Goal: Information Seeking & Learning: Learn about a topic

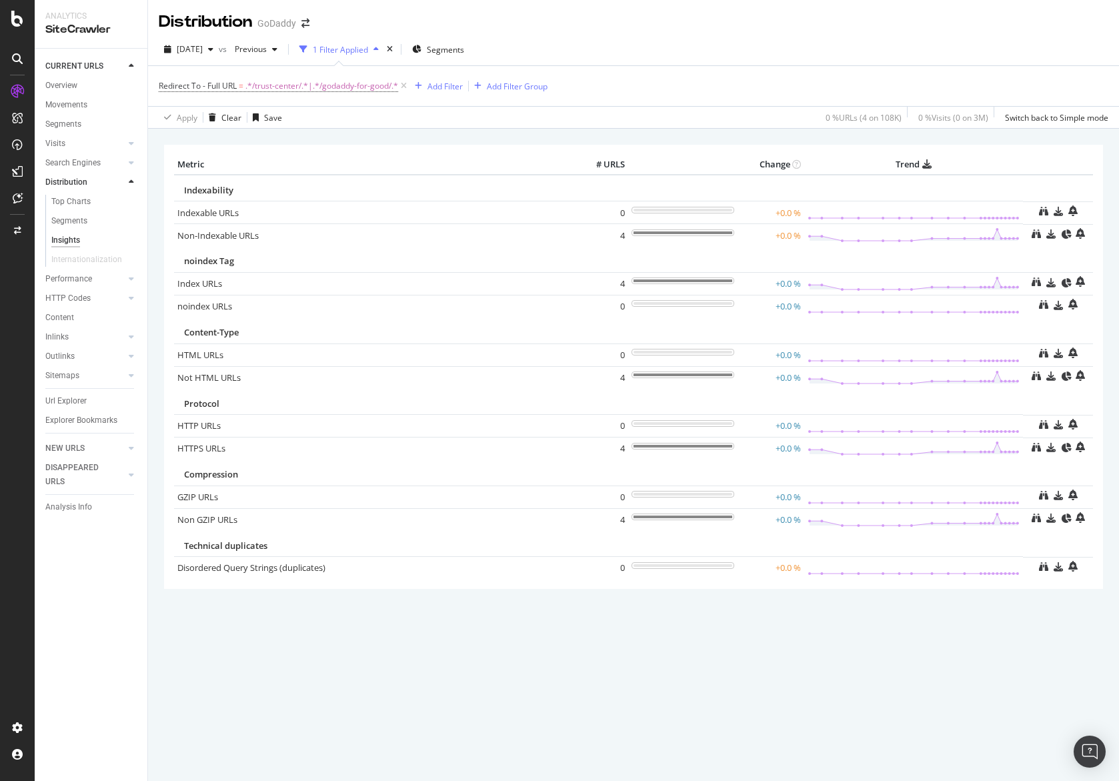
click at [619, 604] on div "× Metric # URLS Change Trend Indexability Indexable URLs 0 +0.0 % Non-Indexable…" at bounding box center [633, 385] width 939 height 501
click at [817, 234] on icon at bounding box center [914, 234] width 212 height 15
click at [235, 231] on link "Non-Indexable URLs" at bounding box center [217, 235] width 81 height 12
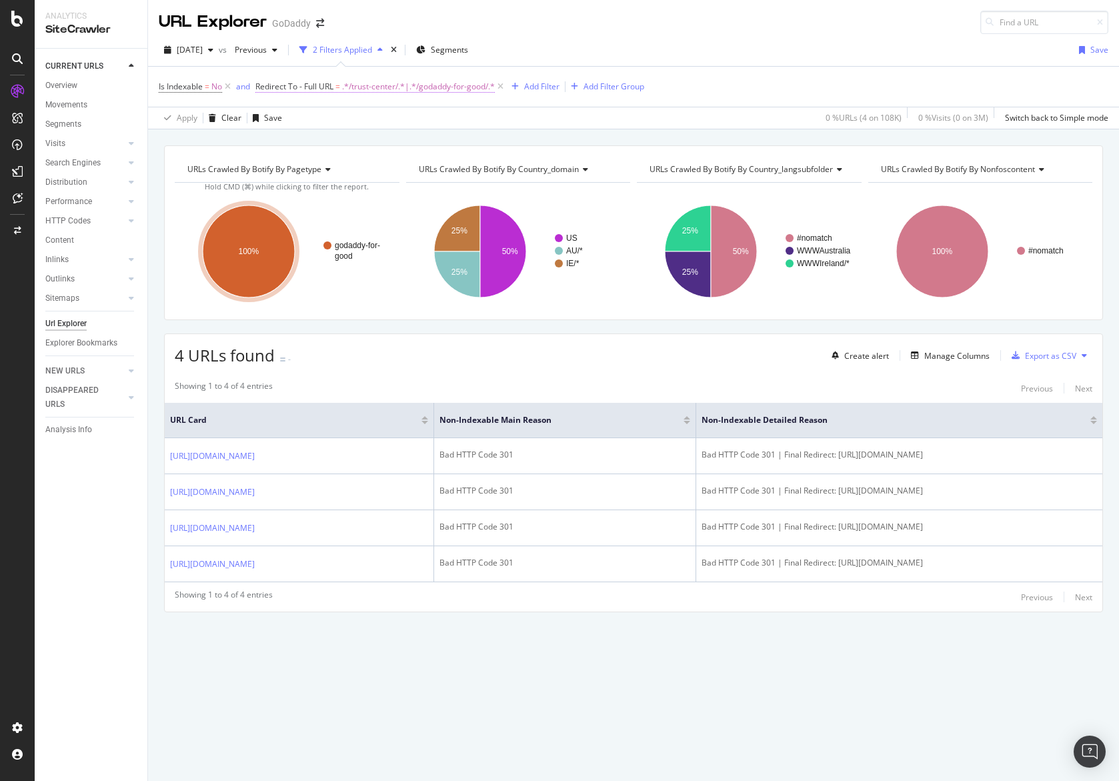
click at [343, 91] on span "Redirect To - Full URL = .*/trust-center/.*|.*/godaddy-for-good/.*" at bounding box center [374, 87] width 239 height 12
click at [315, 183] on input ".*/trust-center/.*|.*/godaddy-for-good/.*" at bounding box center [332, 190] width 126 height 21
type input ".*/venture-forward/.*"
click at [396, 215] on div "Apply" at bounding box center [404, 218] width 21 height 11
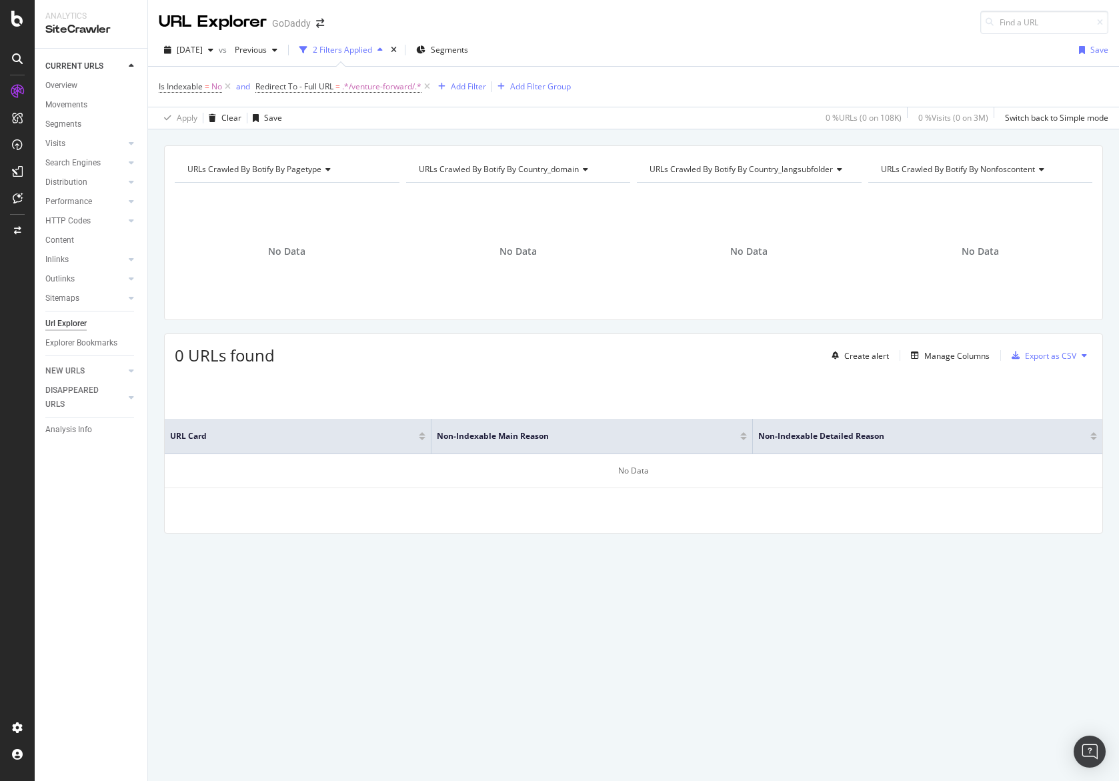
click at [549, 390] on div "URL Card Non-Indexable Main Reason Non-Indexable Detailed Reason No Data" at bounding box center [634, 453] width 938 height 159
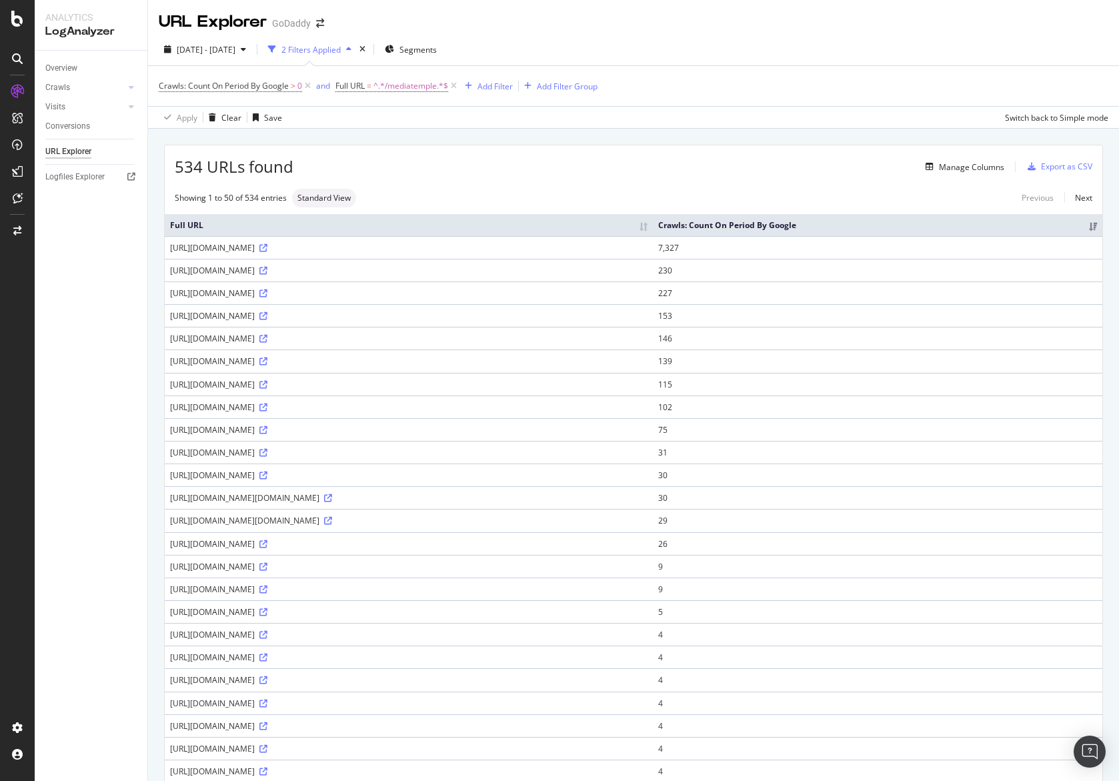
drag, startPoint x: 319, startPoint y: 261, endPoint x: 170, endPoint y: 259, distance: 149.4
click at [170, 253] on div "[URL][DOMAIN_NAME]" at bounding box center [409, 247] width 478 height 11
copy div "[URL][DOMAIN_NAME]"
click at [80, 154] on div "SiteCrawler" at bounding box center [72, 149] width 47 height 13
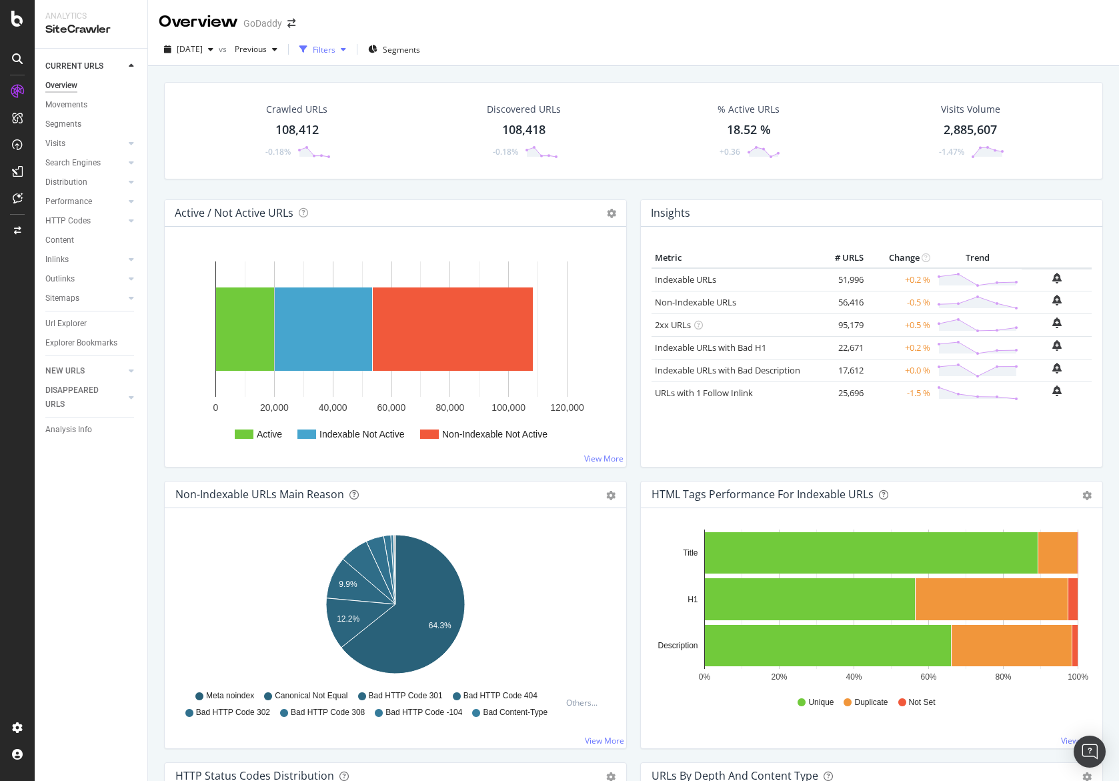
click at [336, 51] on div "Filters" at bounding box center [324, 49] width 23 height 11
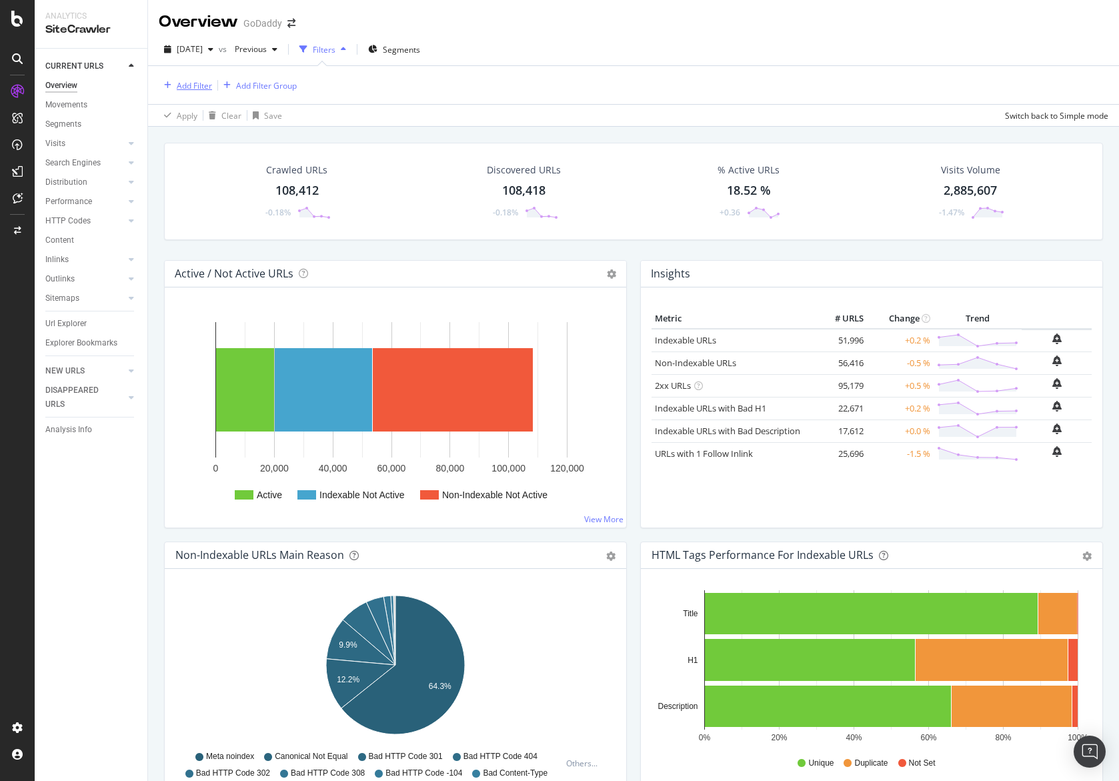
click at [198, 81] on div "Add Filter" at bounding box center [194, 85] width 35 height 11
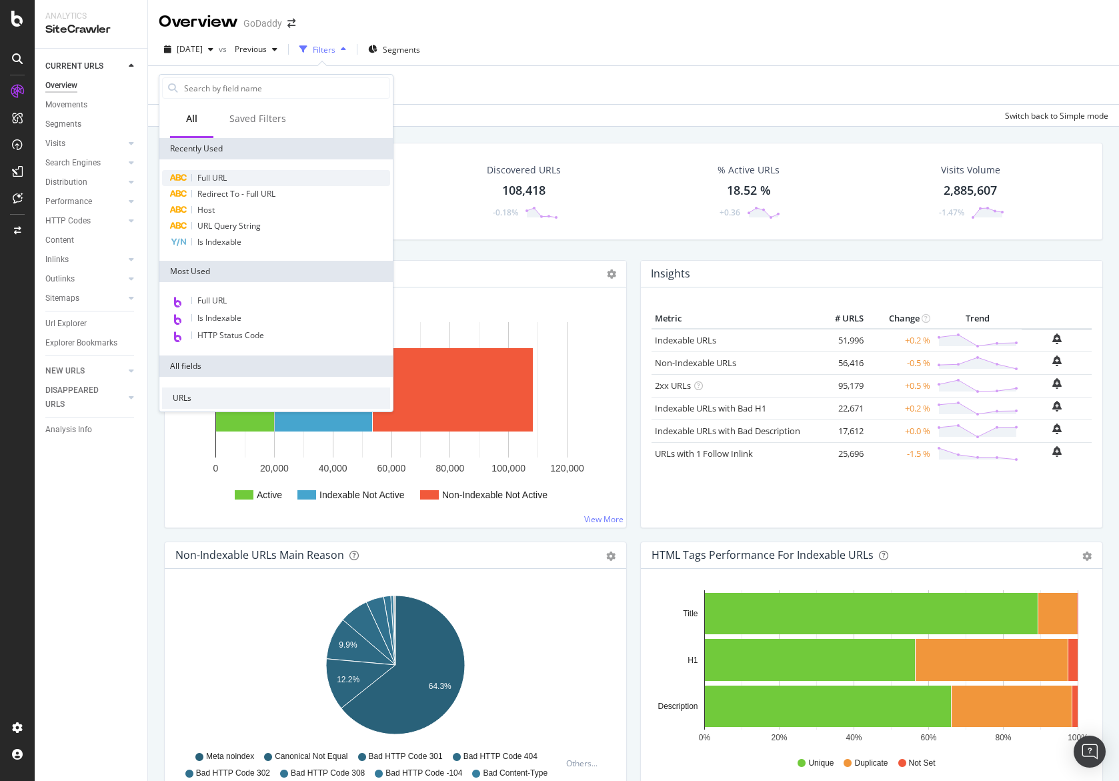
click at [229, 177] on div "Full URL" at bounding box center [276, 178] width 228 height 16
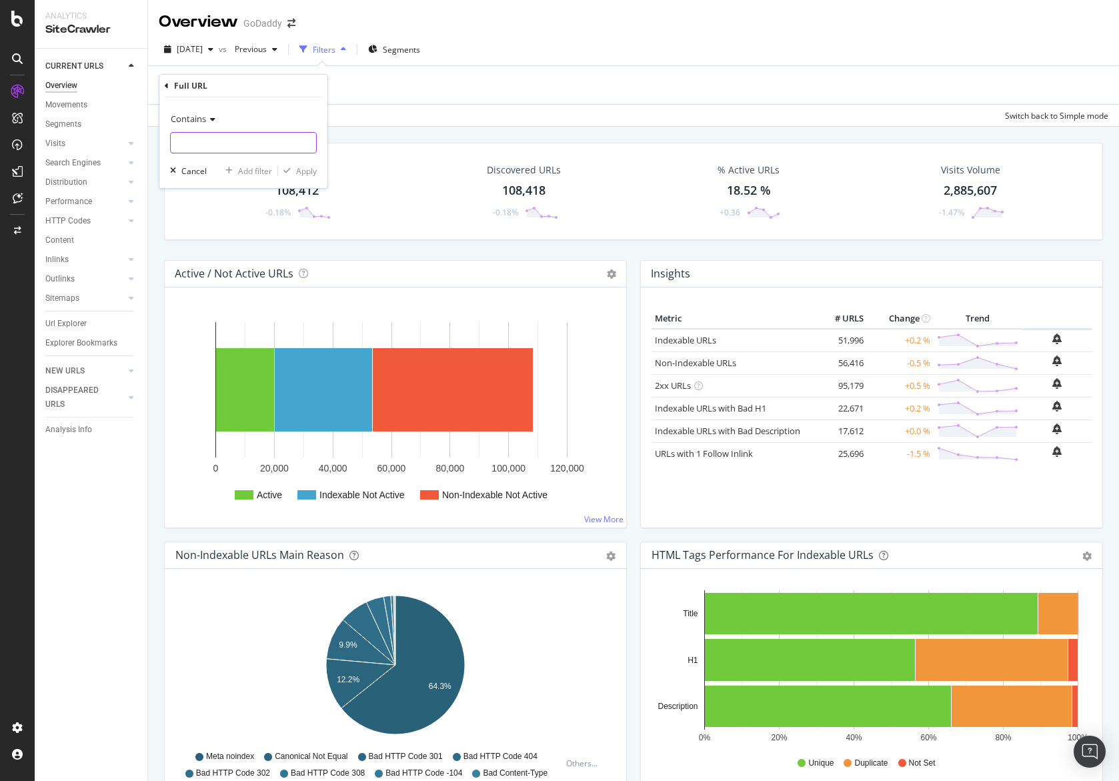
click at [237, 151] on input "text" at bounding box center [243, 142] width 145 height 21
paste input "[URL][DOMAIN_NAME]"
type input "[URL][DOMAIN_NAME]"
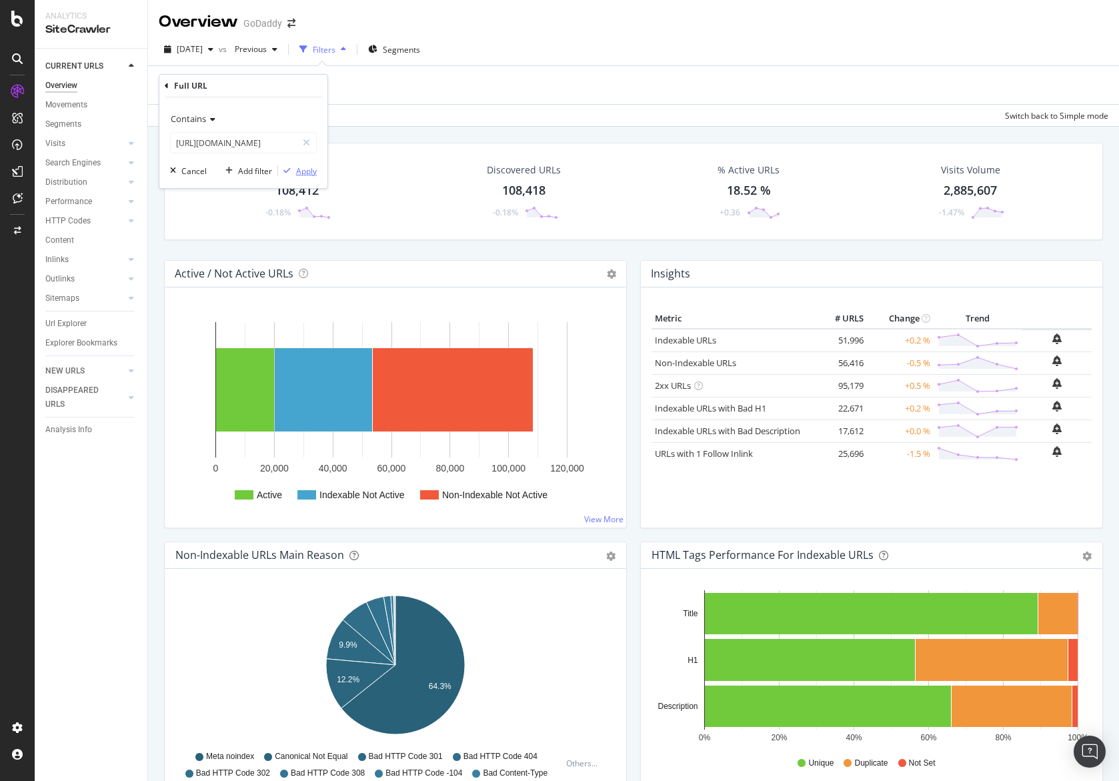
click at [297, 169] on div "Apply" at bounding box center [306, 170] width 21 height 11
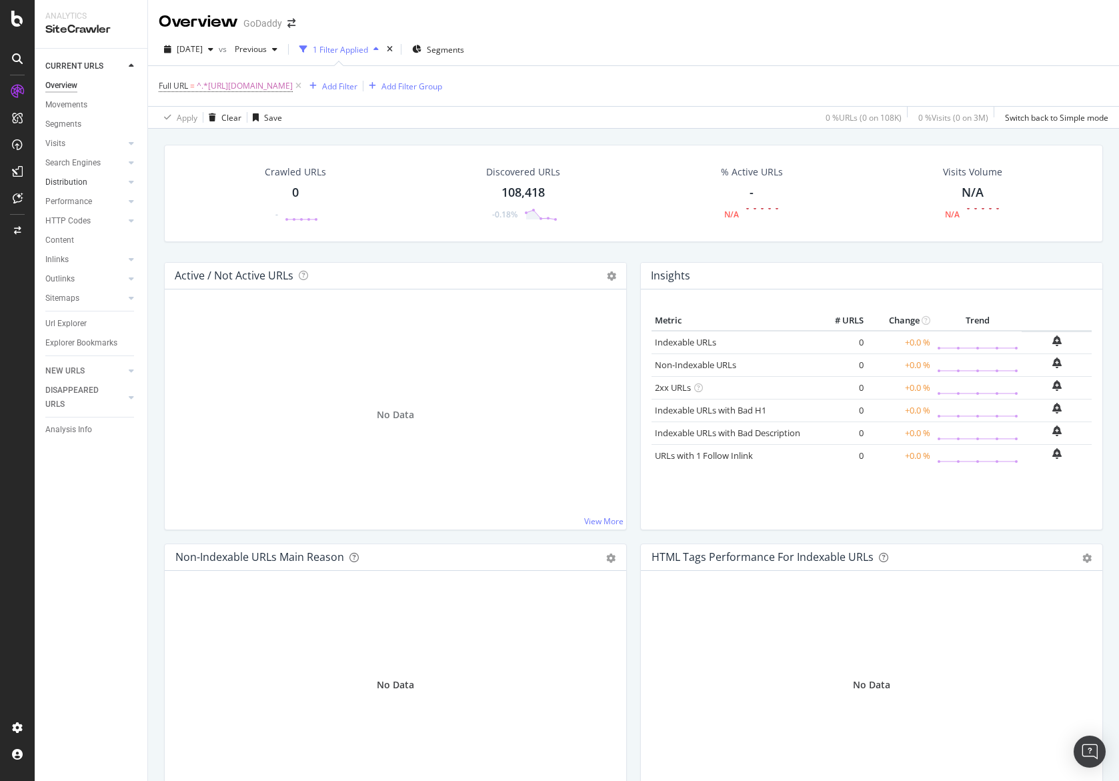
click at [117, 178] on div at bounding box center [117, 181] width 13 height 13
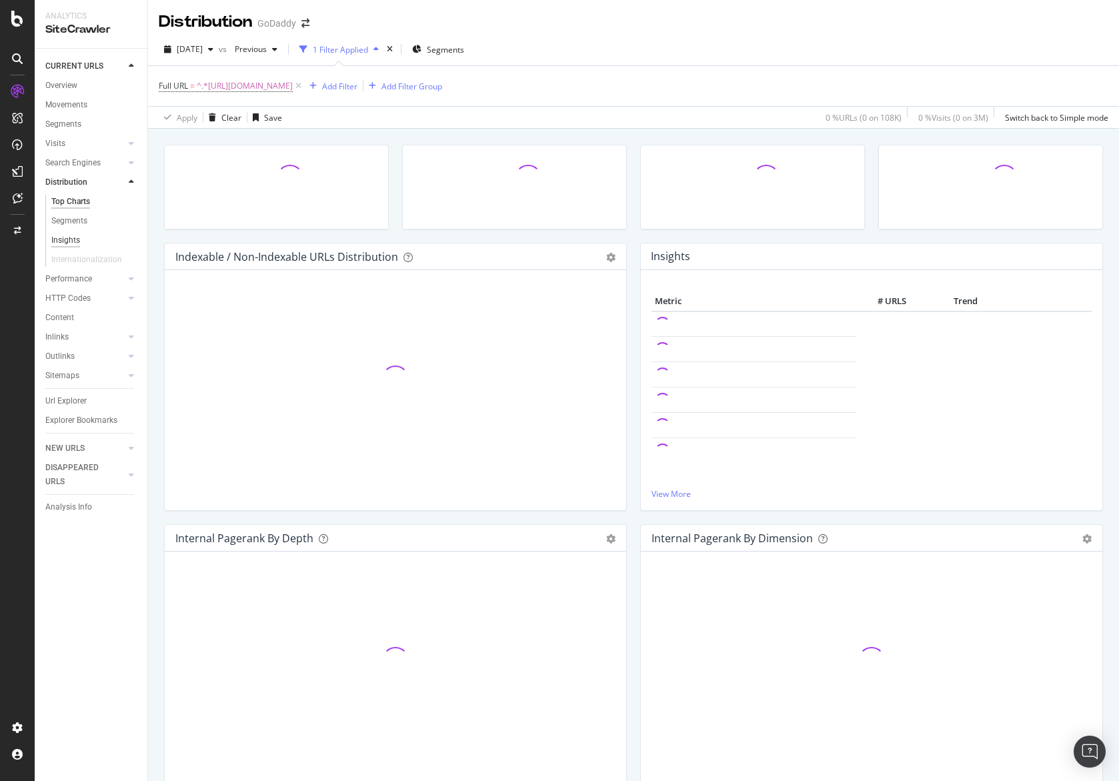
click at [76, 241] on div "Insights" at bounding box center [65, 240] width 29 height 14
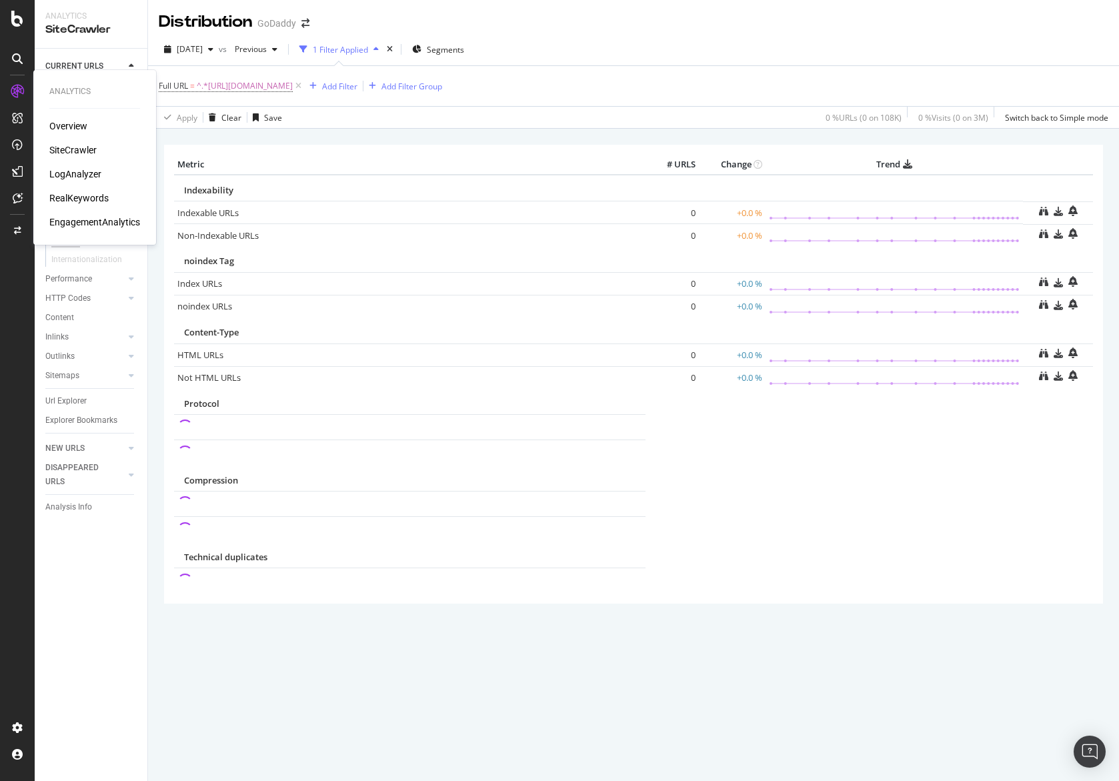
click at [100, 205] on div "Overview SiteCrawler LogAnalyzer RealKeywords EngagementAnalytics" at bounding box center [94, 173] width 91 height 109
click at [85, 183] on div "Overview SiteCrawler LogAnalyzer RealKeywords EngagementAnalytics" at bounding box center [94, 173] width 91 height 109
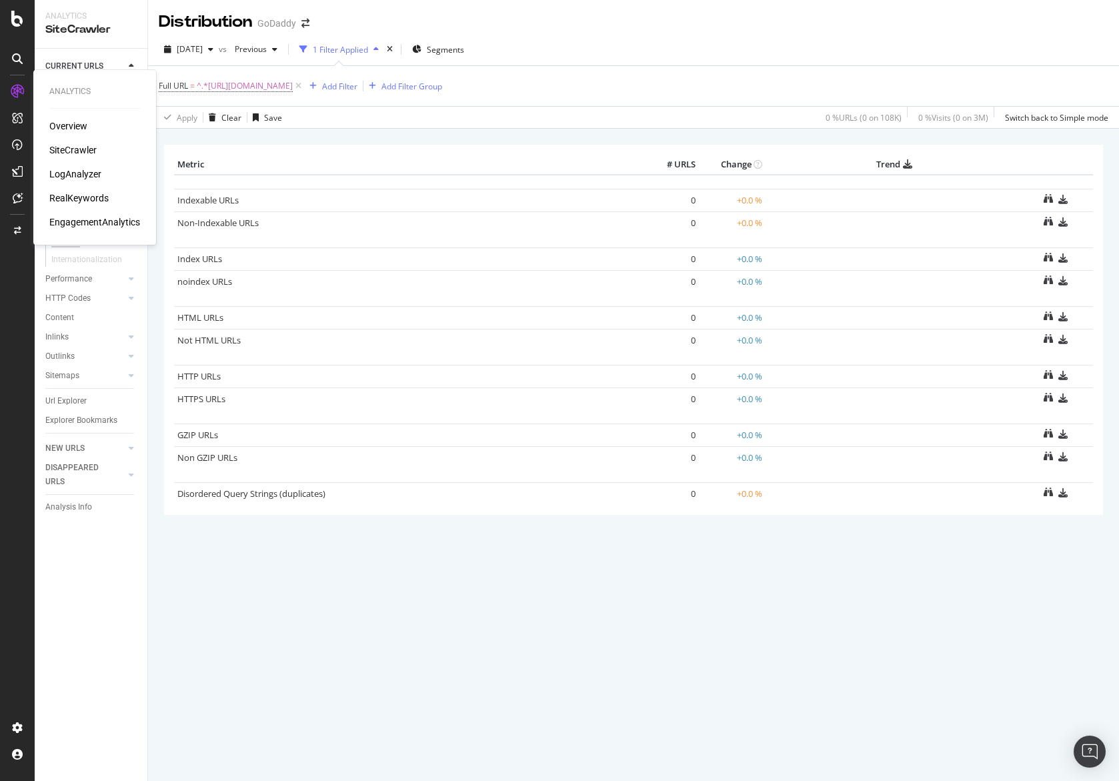
click at [81, 197] on div "RealKeywords" at bounding box center [78, 197] width 59 height 13
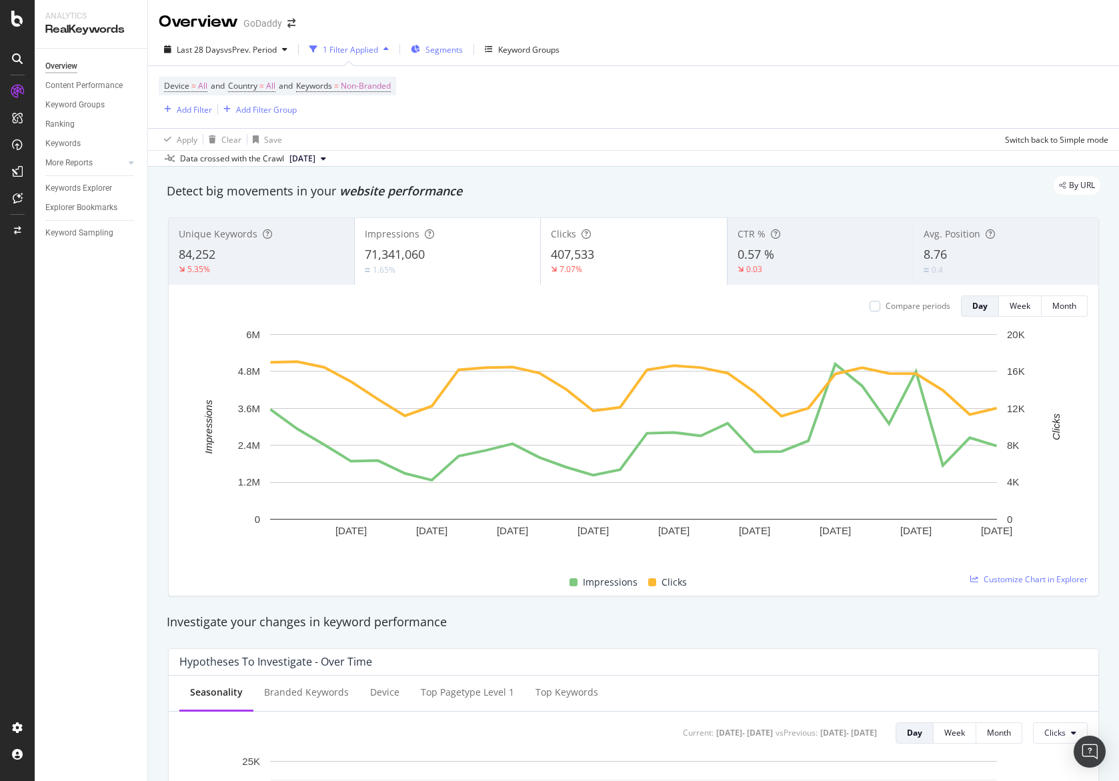
click at [437, 53] on span "Segments" at bounding box center [444, 49] width 37 height 11
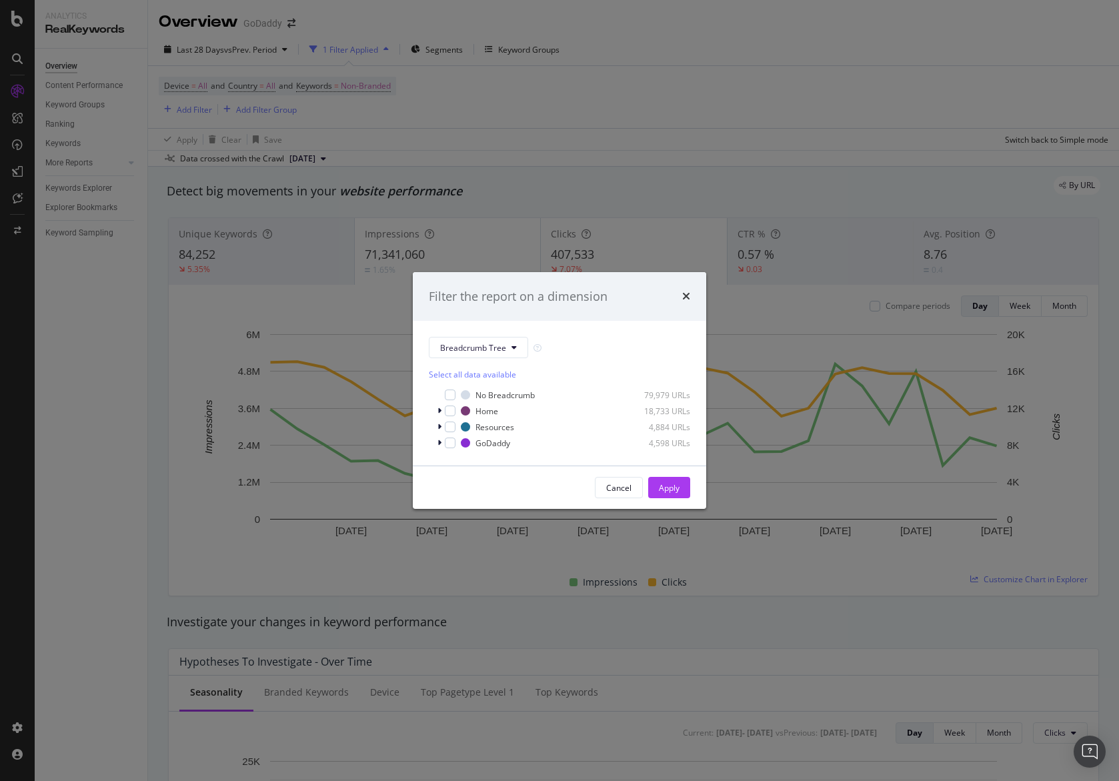
click at [635, 145] on div "Filter the report on a dimension Breadcrumb Tree Select all data available No B…" at bounding box center [559, 390] width 1119 height 781
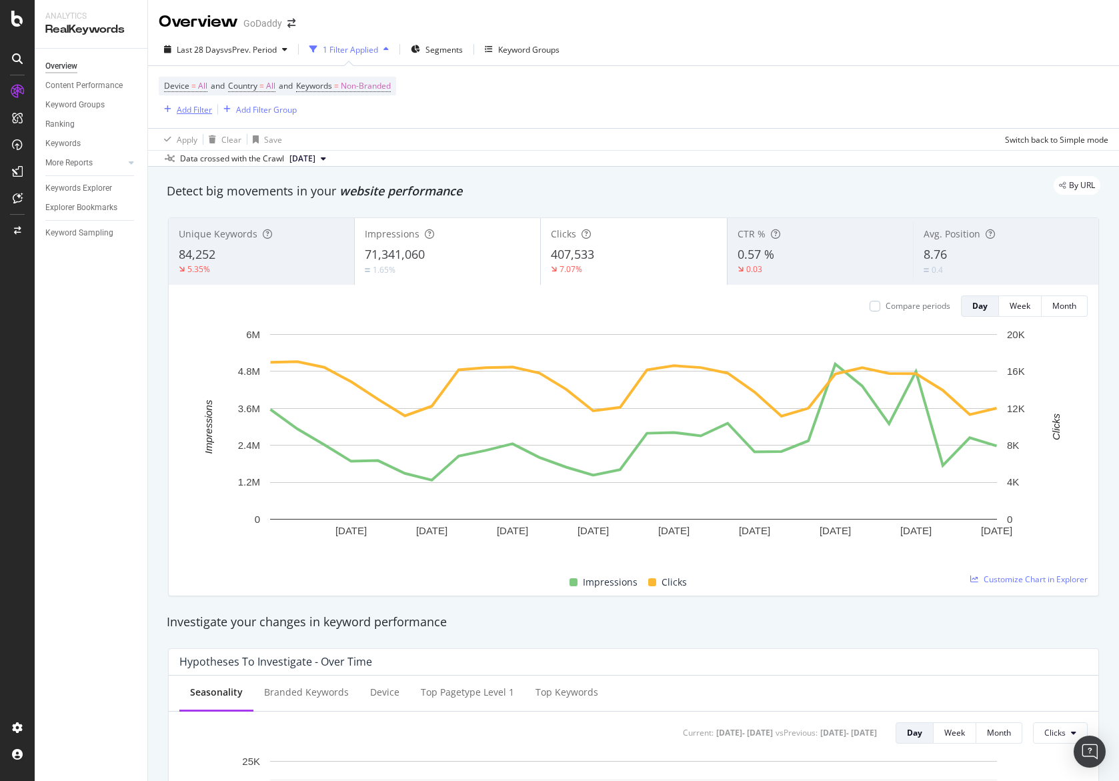
click at [186, 112] on div "Add Filter" at bounding box center [194, 109] width 35 height 11
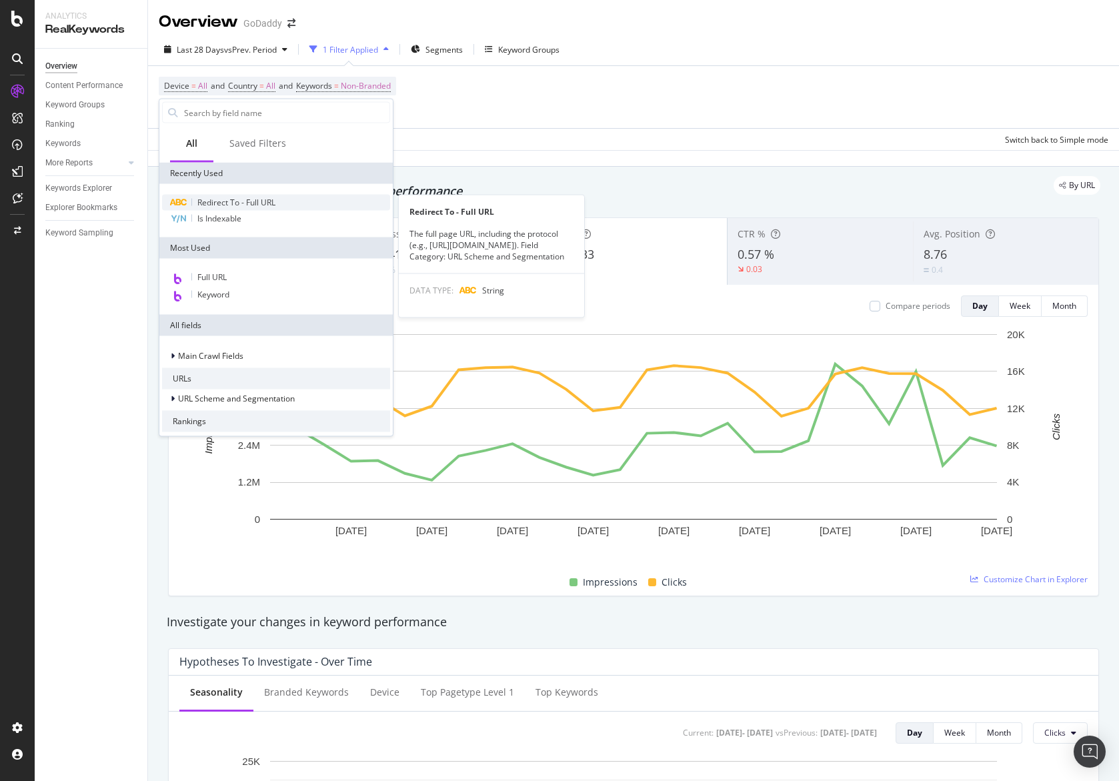
click at [230, 204] on span "Redirect To - Full URL" at bounding box center [236, 202] width 78 height 11
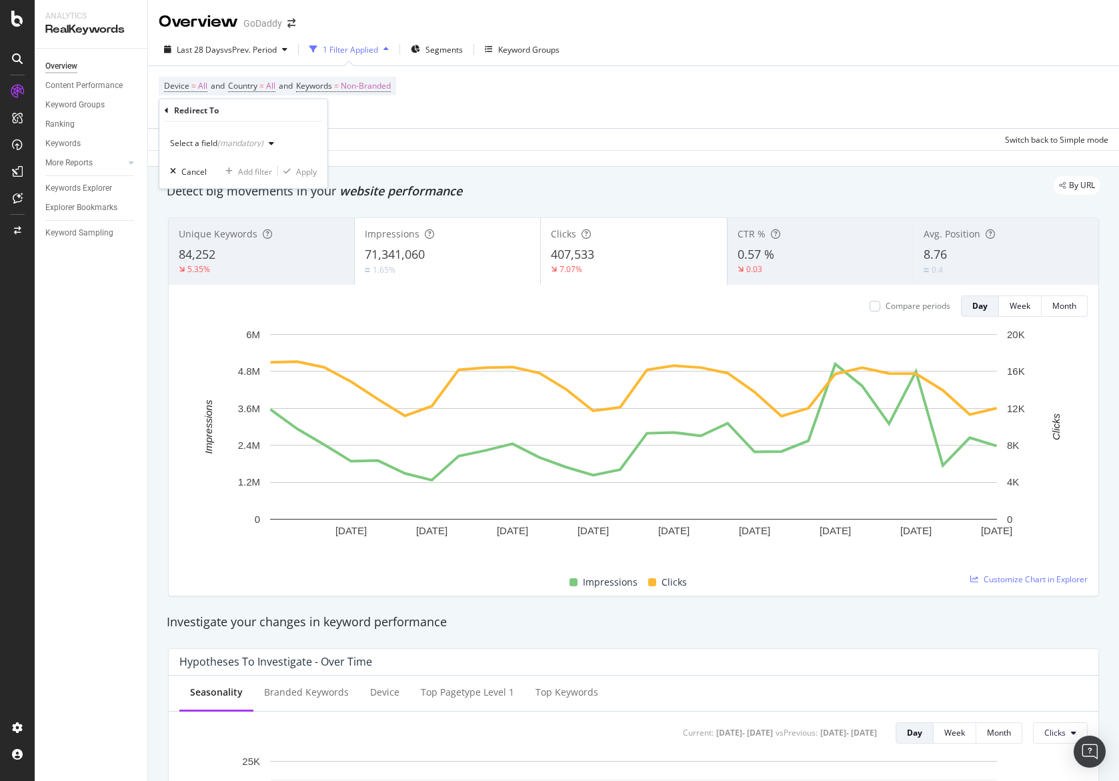
click at [215, 145] on div "Select a field (mandatory)" at bounding box center [216, 143] width 93 height 8
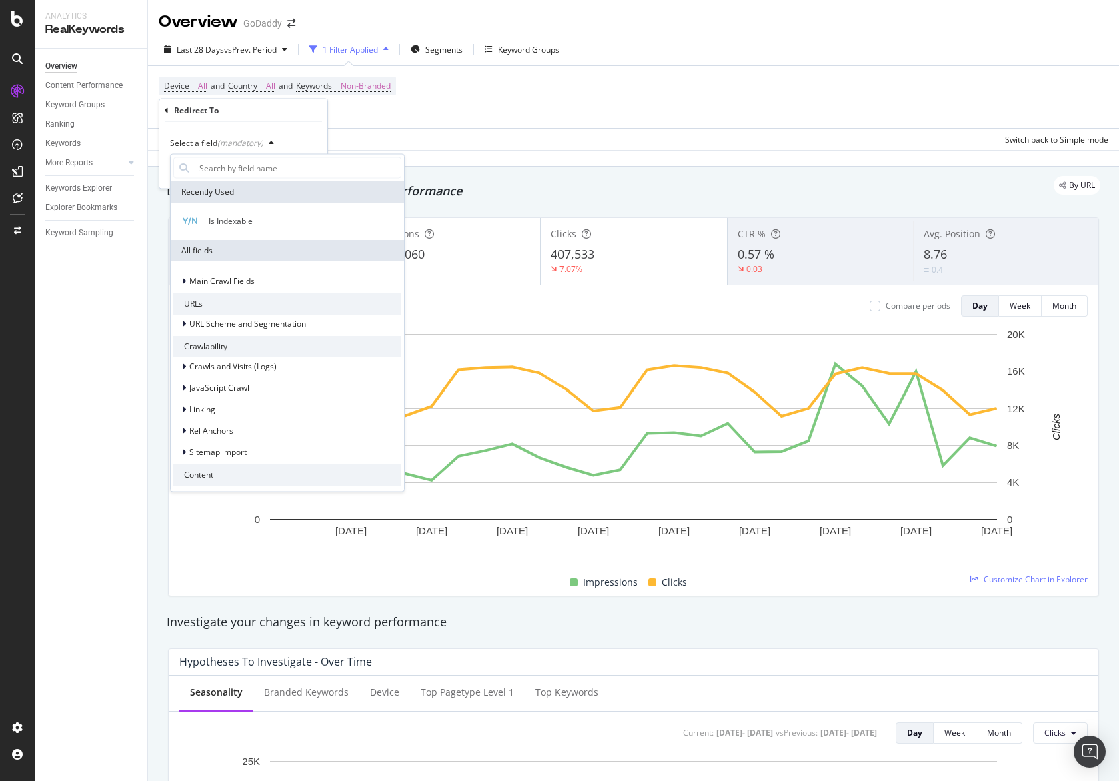
click at [340, 123] on div "Device = All and Country = All and Keywords = Non-Branded Add Filter Add Filter…" at bounding box center [634, 97] width 950 height 62
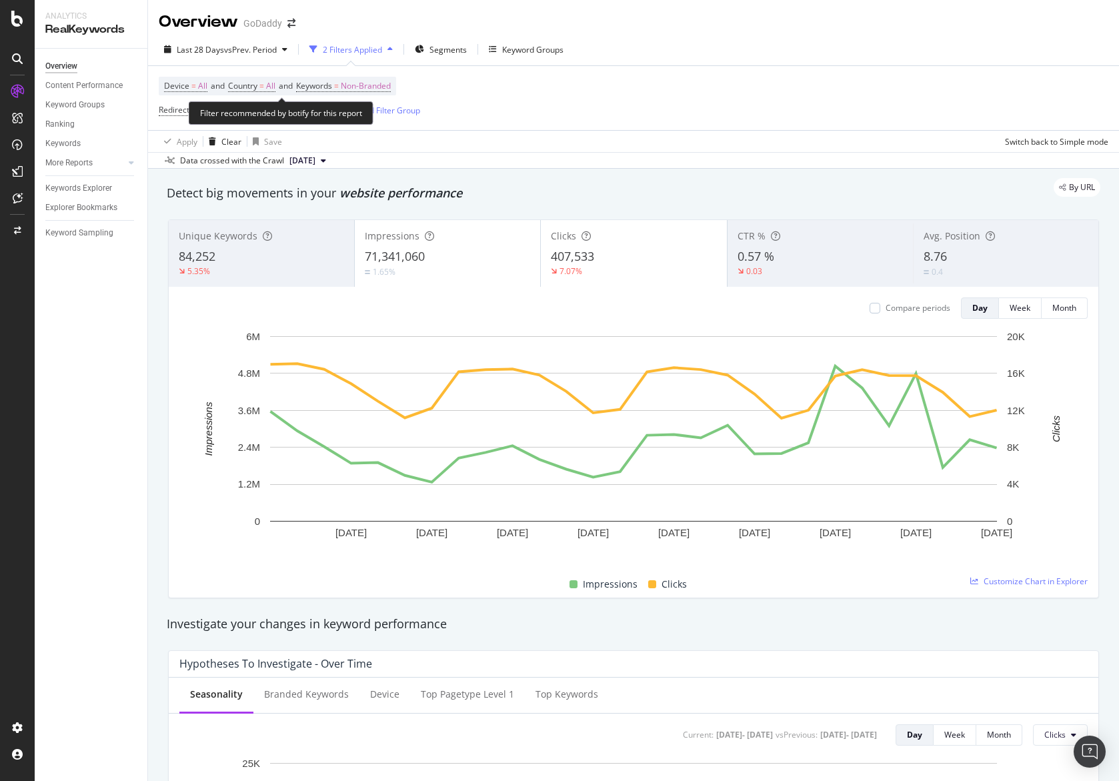
click at [193, 111] on div "Filter recommended by botify for this report" at bounding box center [281, 112] width 185 height 23
click at [169, 112] on span "Redirect To" at bounding box center [180, 109] width 42 height 11
click at [178, 107] on div "Redirect To" at bounding box center [196, 108] width 45 height 11
click at [166, 109] on icon at bounding box center [167, 109] width 4 height 8
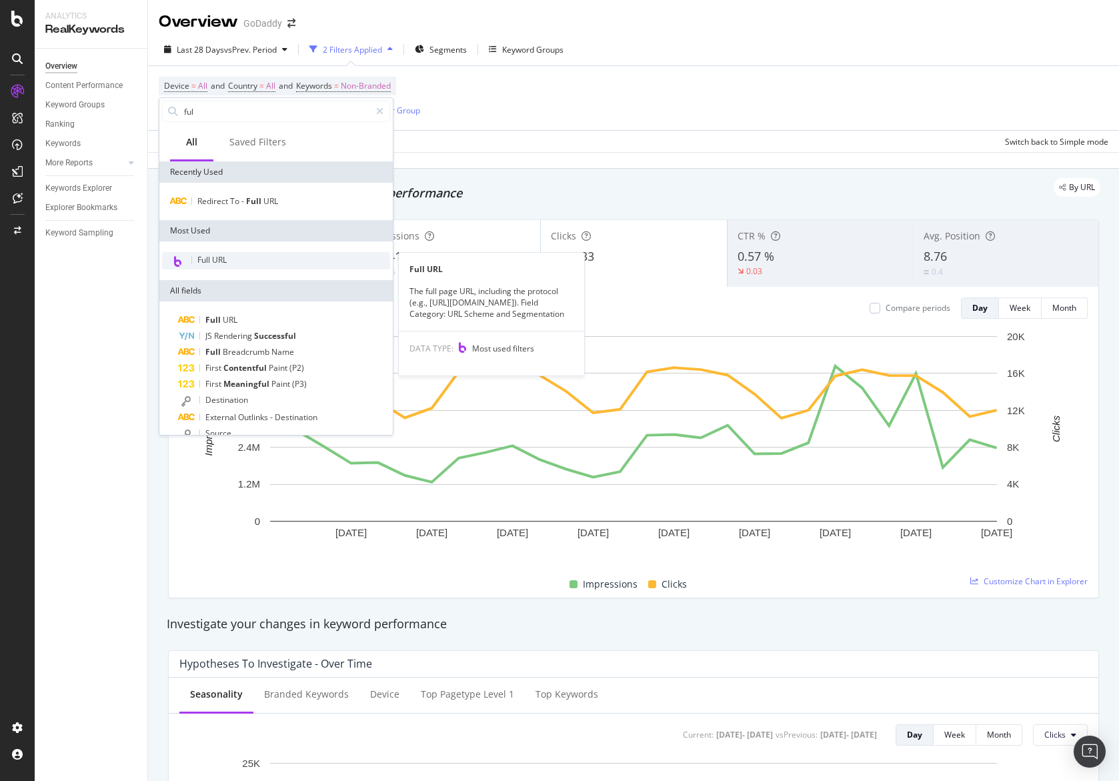
type input "ful"
click at [242, 259] on div "Full URL" at bounding box center [276, 260] width 228 height 17
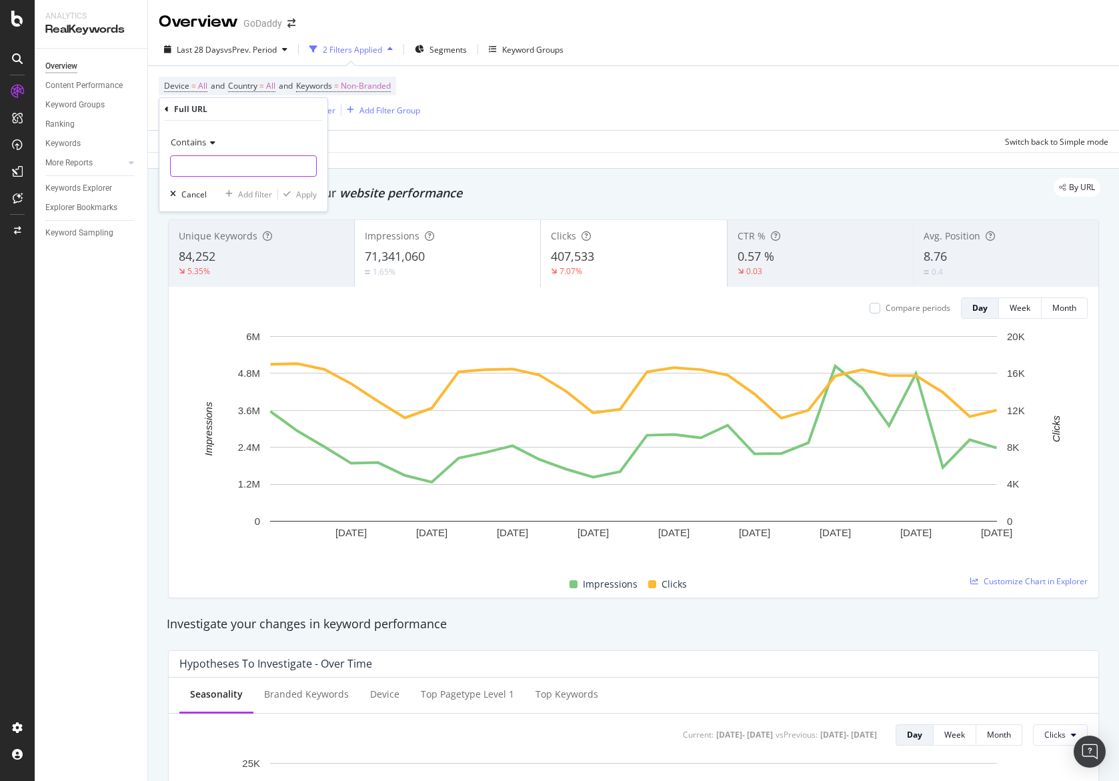
click at [229, 169] on input "text" at bounding box center [243, 165] width 145 height 21
paste input "[URL][DOMAIN_NAME]"
type input "[URL][DOMAIN_NAME]"
click at [290, 193] on icon "button" at bounding box center [286, 194] width 7 height 8
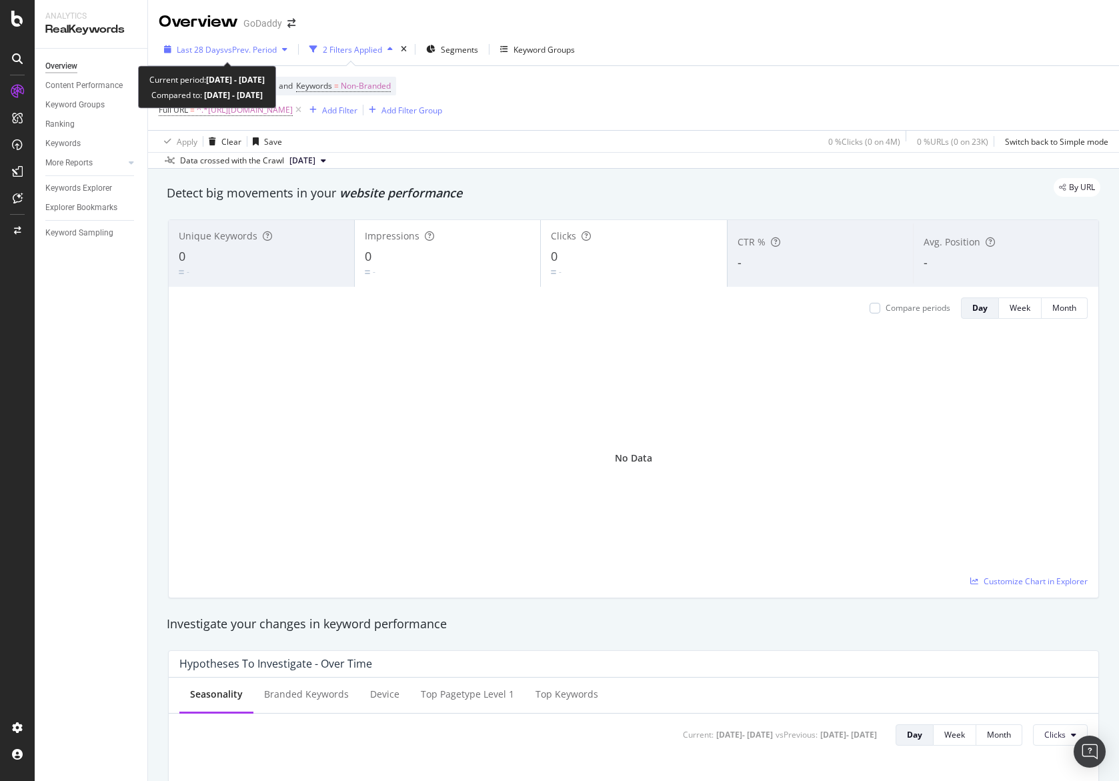
click at [252, 48] on span "vs Prev. Period" at bounding box center [250, 49] width 53 height 11
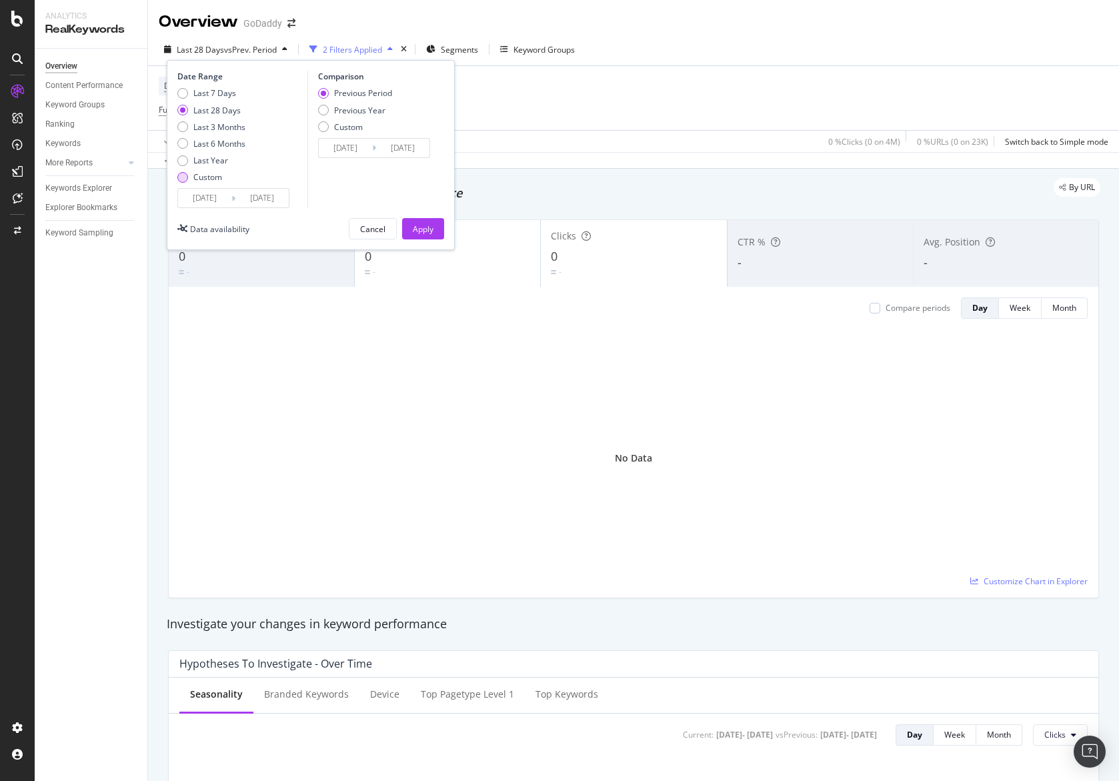
click at [206, 175] on div "Custom" at bounding box center [207, 176] width 29 height 11
click at [209, 190] on input "[DATE]" at bounding box center [204, 198] width 53 height 19
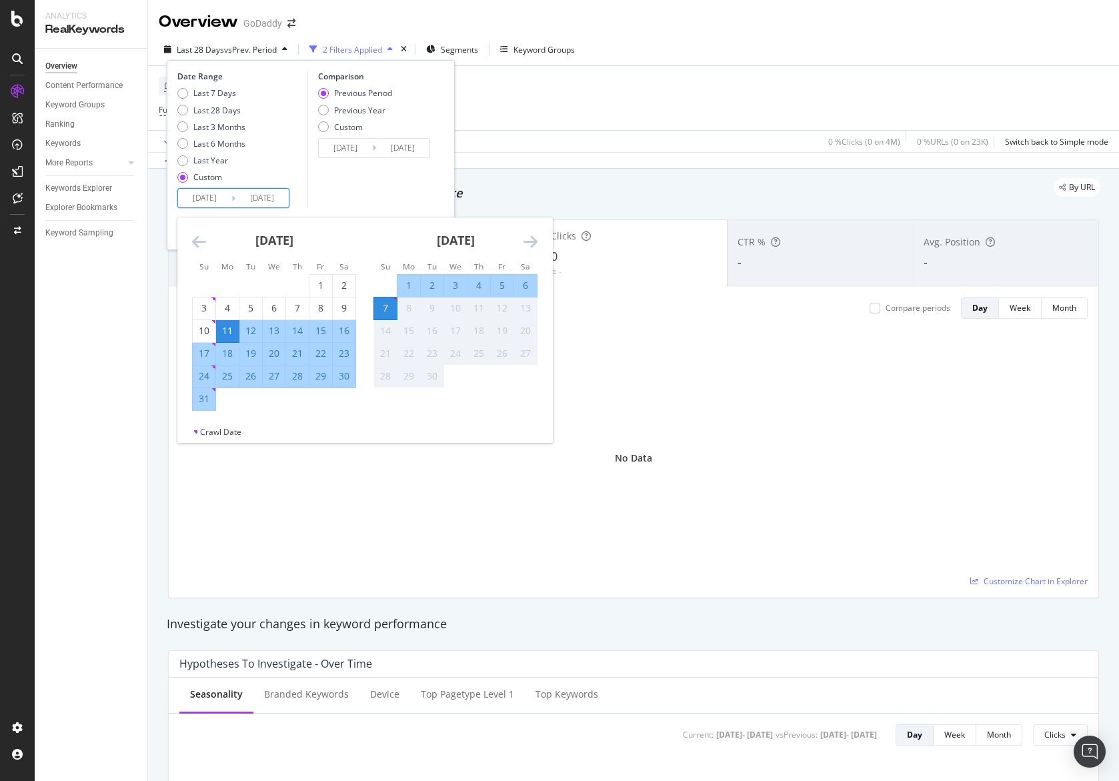
click at [204, 239] on icon "Move backward to switch to the previous month." at bounding box center [199, 241] width 14 height 16
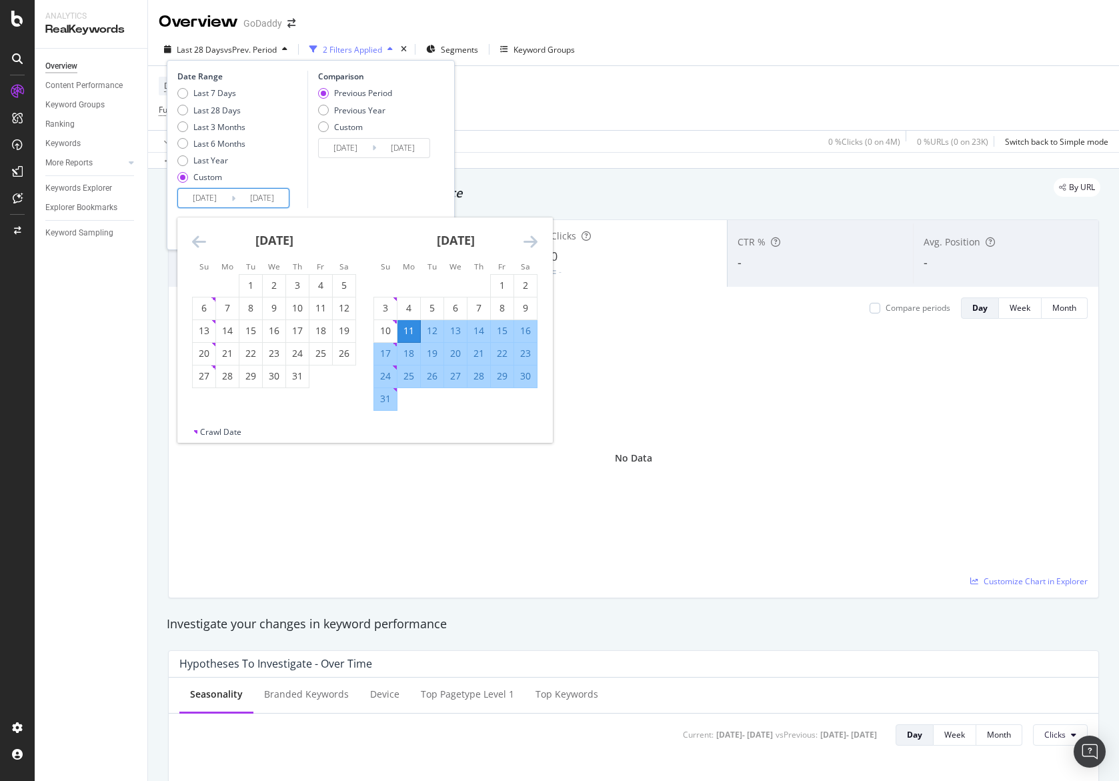
click at [204, 239] on icon "Move backward to switch to the previous month." at bounding box center [199, 241] width 14 height 16
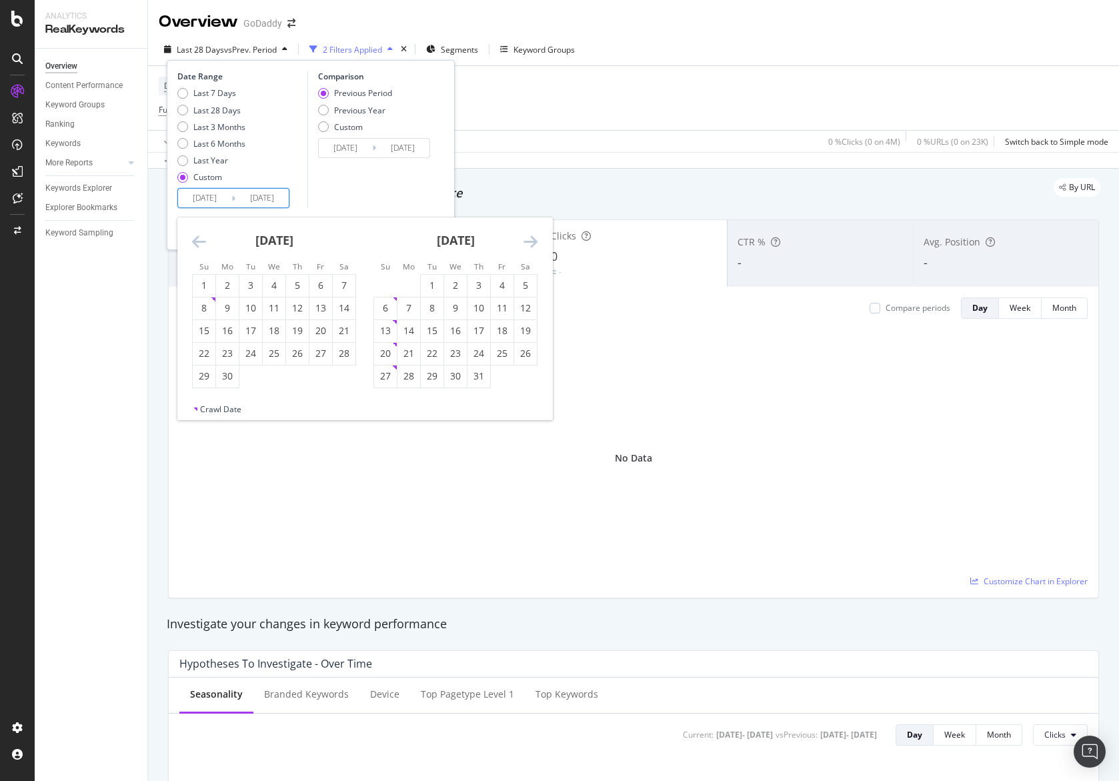
click at [204, 239] on icon "Move backward to switch to the previous month." at bounding box center [199, 241] width 14 height 16
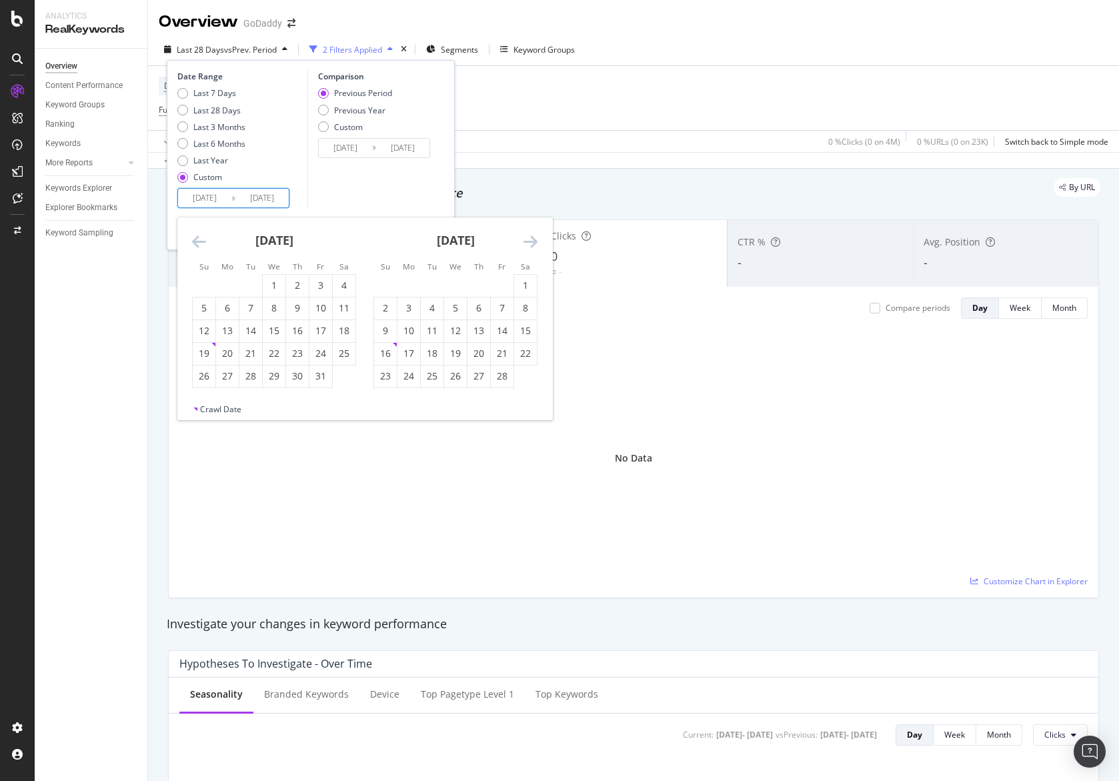
click at [204, 239] on icon "Move backward to switch to the previous month." at bounding box center [199, 241] width 14 height 16
click at [203, 239] on icon "Move backward to switch to the previous month." at bounding box center [199, 241] width 14 height 16
drag, startPoint x: 256, startPoint y: 295, endPoint x: 255, endPoint y: 288, distance: 7.5
click at [255, 293] on div "1" at bounding box center [250, 286] width 23 height 22
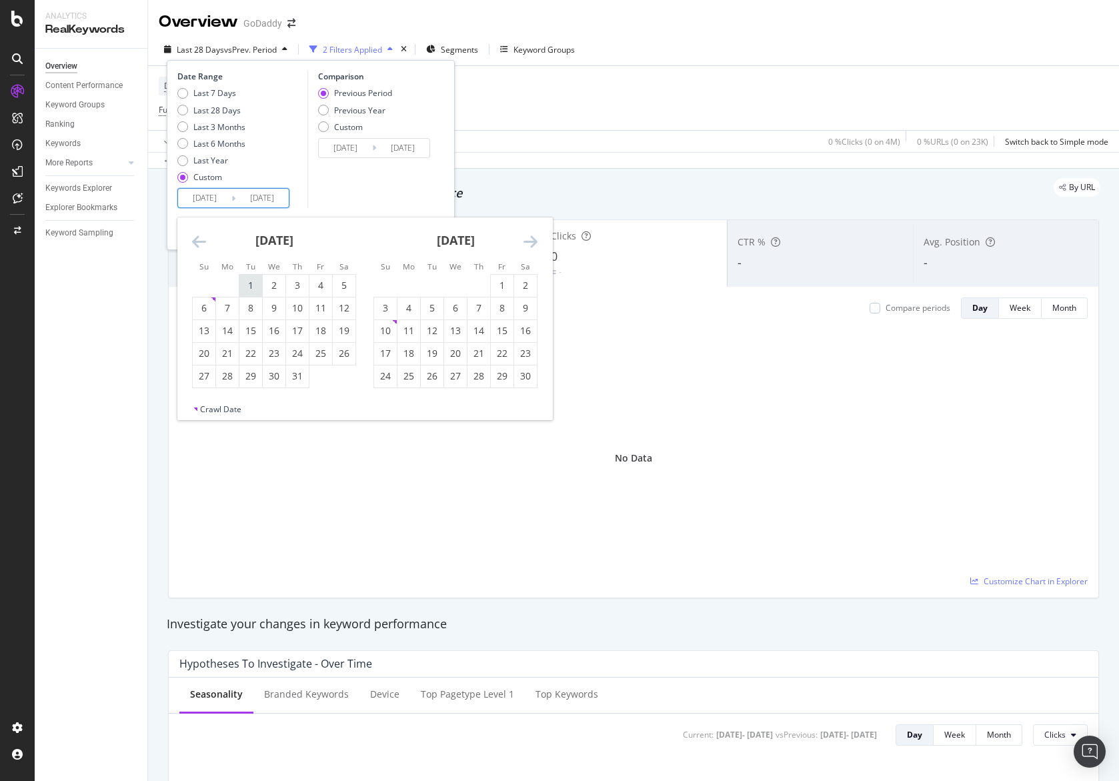
type input "[DATE]"
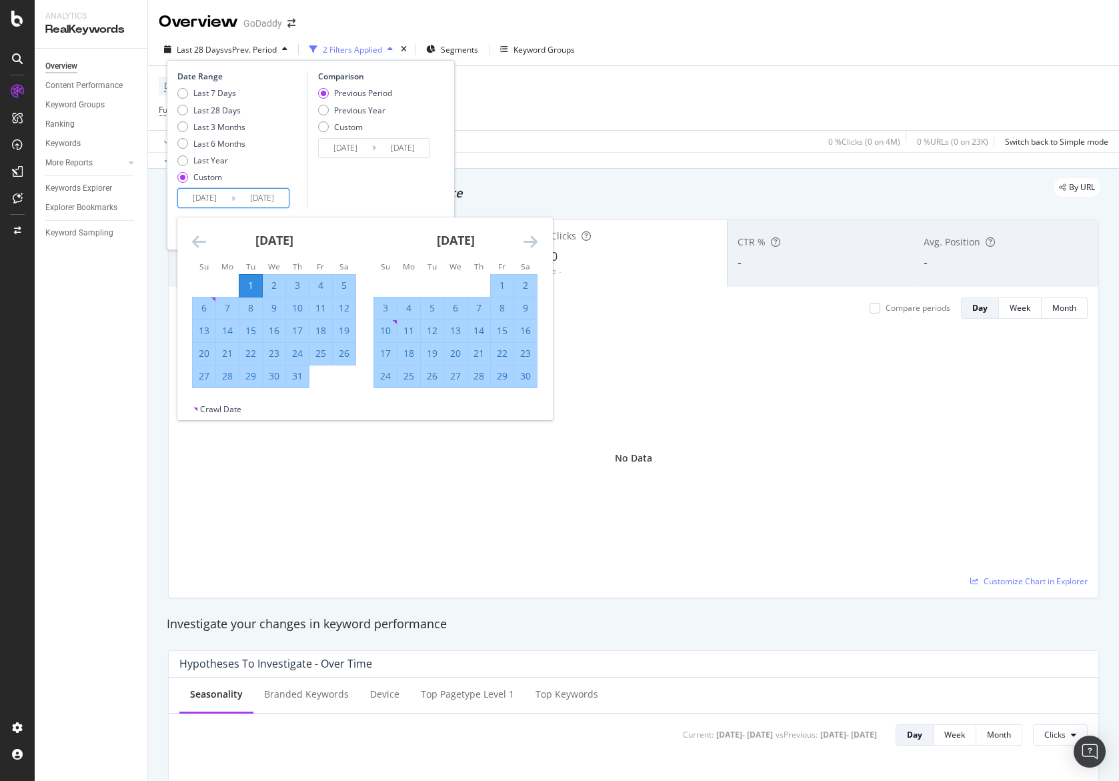
click at [428, 195] on div "Comparison Previous Period Previous Year Custom [DATE] Navigate forward to inte…" at bounding box center [370, 139] width 127 height 137
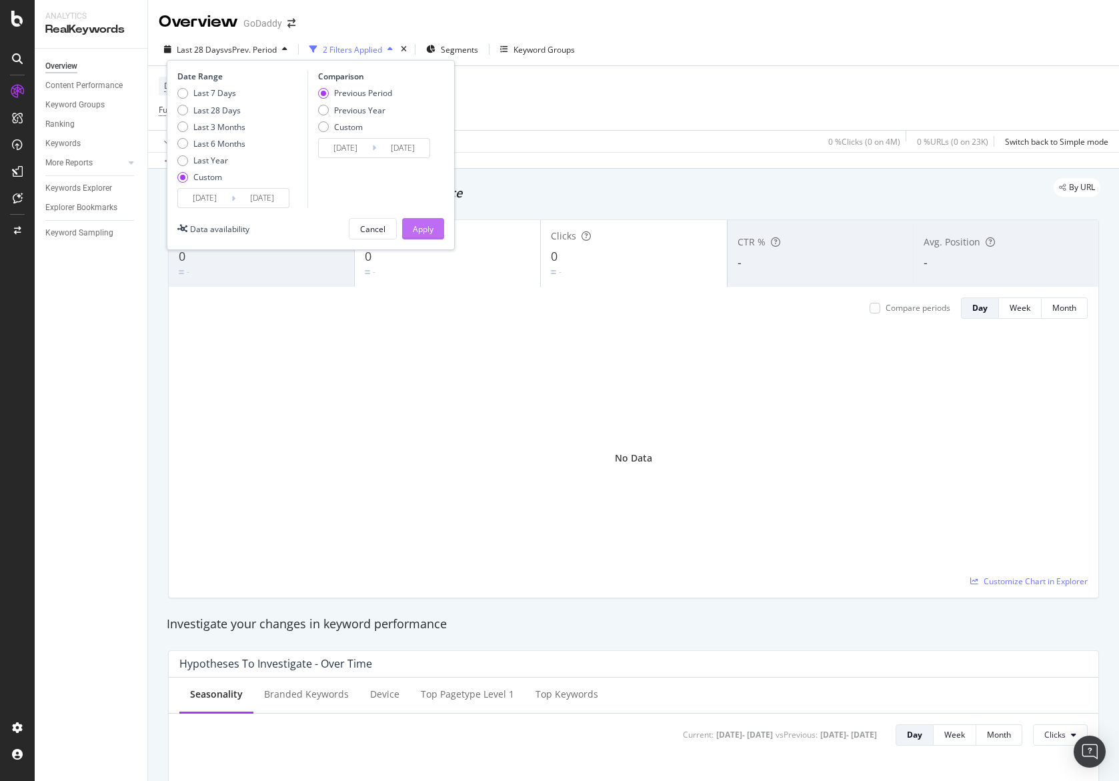
click at [430, 235] on div "Apply" at bounding box center [423, 229] width 21 height 20
